Goal: Task Accomplishment & Management: Use online tool/utility

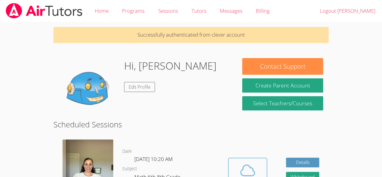
click at [244, 169] on icon at bounding box center [247, 170] width 17 height 17
click at [258, 173] on span at bounding box center [247, 170] width 31 height 17
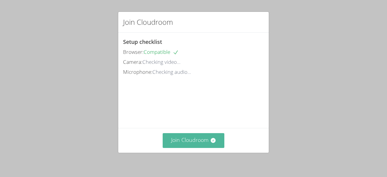
click at [202, 136] on button "Join Cloudroom" at bounding box center [193, 140] width 62 height 15
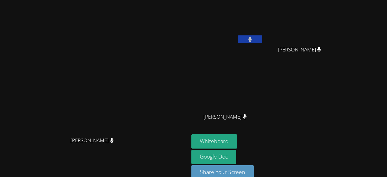
click at [0, 142] on main "Adrinna Beltre Adrinna Beltre" at bounding box center [94, 94] width 189 height 188
click at [0, 19] on main "Adrinna Beltre Adrinna Beltre" at bounding box center [94, 94] width 189 height 188
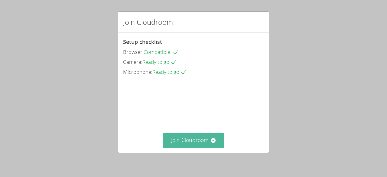
click at [177, 137] on button "Join Cloudroom" at bounding box center [193, 140] width 62 height 15
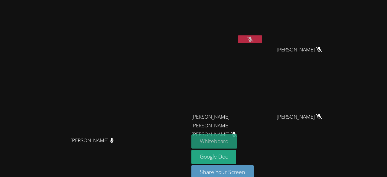
click at [228, 141] on button "Whiteboard" at bounding box center [214, 141] width 46 height 14
click at [255, 39] on button at bounding box center [250, 39] width 24 height 8
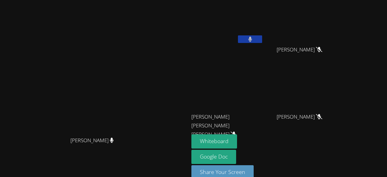
drag, startPoint x: 255, startPoint y: 39, endPoint x: 226, endPoint y: 28, distance: 30.9
click at [226, 28] on video at bounding box center [227, 22] width 72 height 40
click at [252, 38] on icon at bounding box center [250, 39] width 4 height 5
click at [259, 35] on button at bounding box center [250, 39] width 24 height 8
drag, startPoint x: 260, startPoint y: 39, endPoint x: 254, endPoint y: 45, distance: 9.0
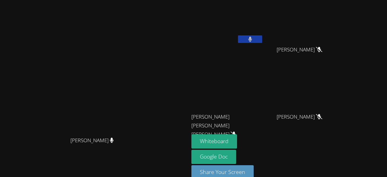
click at [254, 45] on div "Lesley Galeano-Paz" at bounding box center [227, 23] width 72 height 43
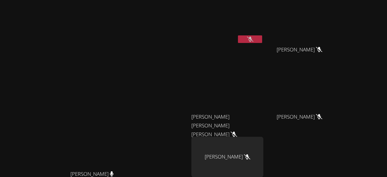
click at [253, 37] on icon at bounding box center [250, 39] width 6 height 5
click at [252, 40] on icon at bounding box center [250, 39] width 4 height 5
click at [260, 34] on video at bounding box center [227, 22] width 72 height 40
click at [253, 37] on icon at bounding box center [250, 39] width 6 height 5
click at [252, 37] on icon at bounding box center [250, 39] width 4 height 5
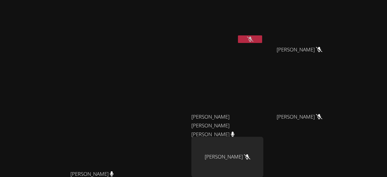
click at [253, 38] on icon at bounding box center [250, 39] width 6 height 5
click at [257, 38] on button at bounding box center [250, 39] width 24 height 8
click at [261, 36] on button at bounding box center [250, 39] width 24 height 8
click at [258, 36] on button at bounding box center [250, 39] width 24 height 8
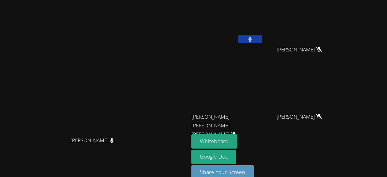
click at [259, 42] on button at bounding box center [250, 39] width 24 height 8
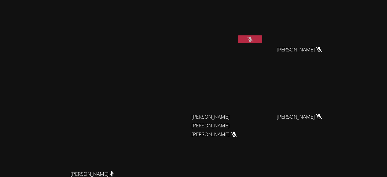
click at [247, 39] on icon at bounding box center [250, 39] width 6 height 5
click at [248, 38] on icon at bounding box center [250, 39] width 4 height 5
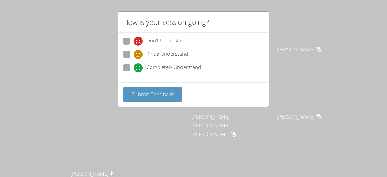
click at [193, 67] on span "Completely Understand" at bounding box center [173, 67] width 55 height 9
click at [139, 67] on input "Completely Understand" at bounding box center [135, 66] width 5 height 5
radio input "true"
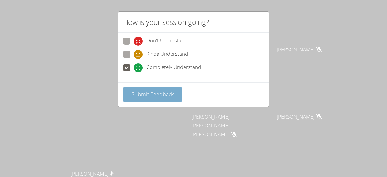
click at [171, 90] on span "Submit Feedback" at bounding box center [152, 93] width 42 height 7
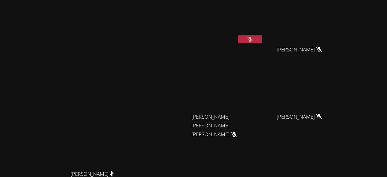
click at [251, 90] on video at bounding box center [227, 89] width 72 height 40
